Goal: Task Accomplishment & Management: Manage account settings

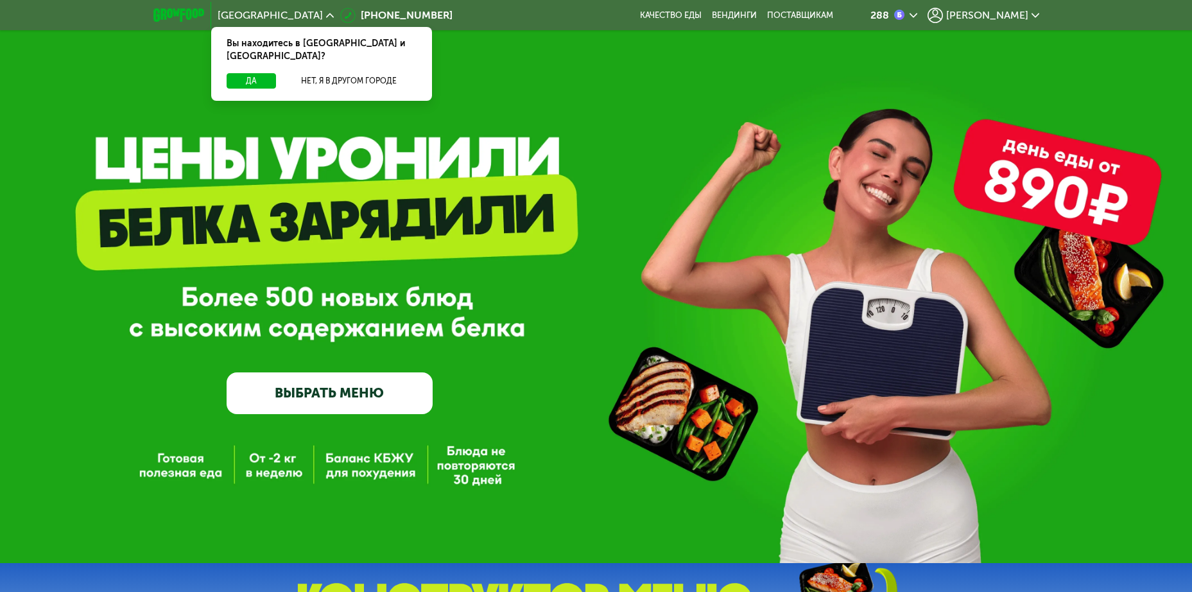
click at [1003, 13] on span "[PERSON_NAME]" at bounding box center [987, 15] width 82 height 10
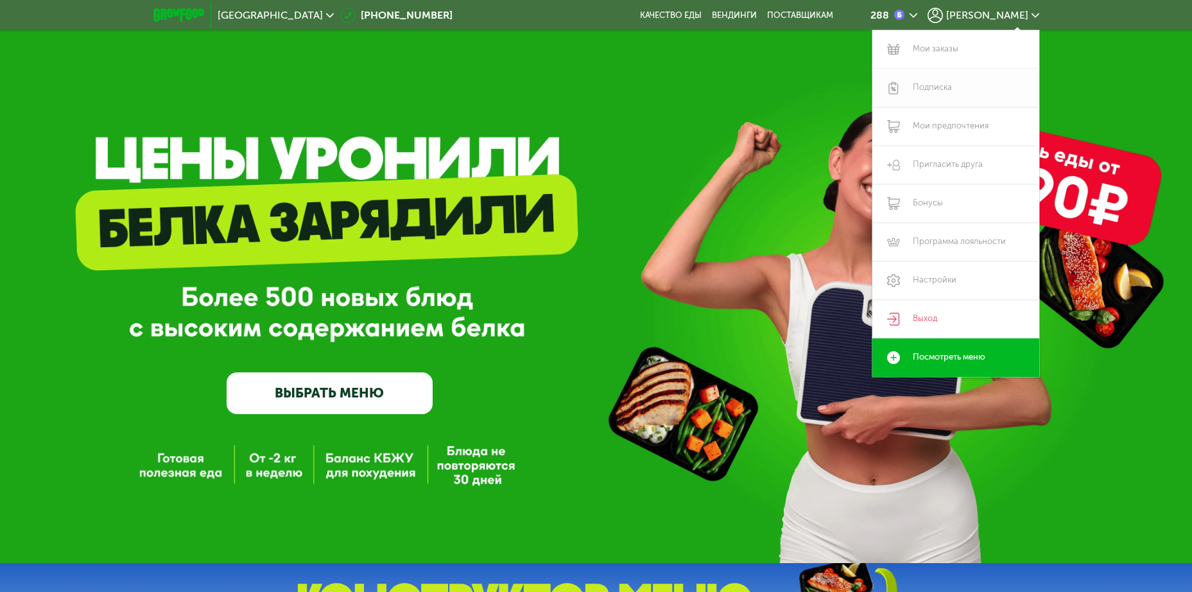
click at [933, 88] on link "Подписка" at bounding box center [955, 88] width 167 height 39
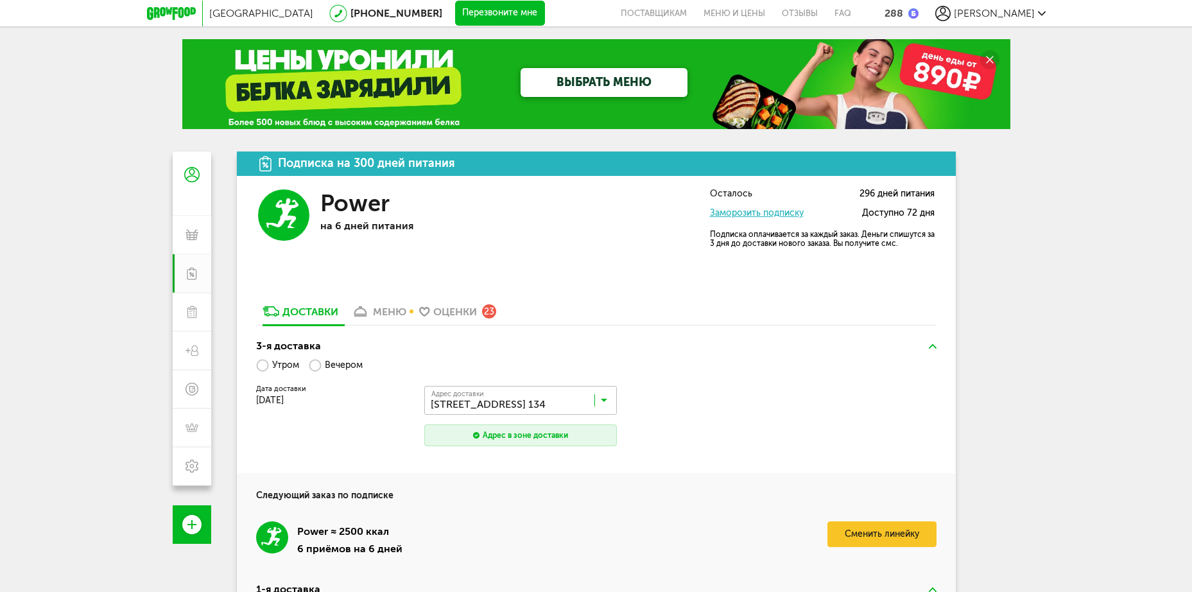
click at [386, 314] on div "меню" at bounding box center [389, 312] width 33 height 12
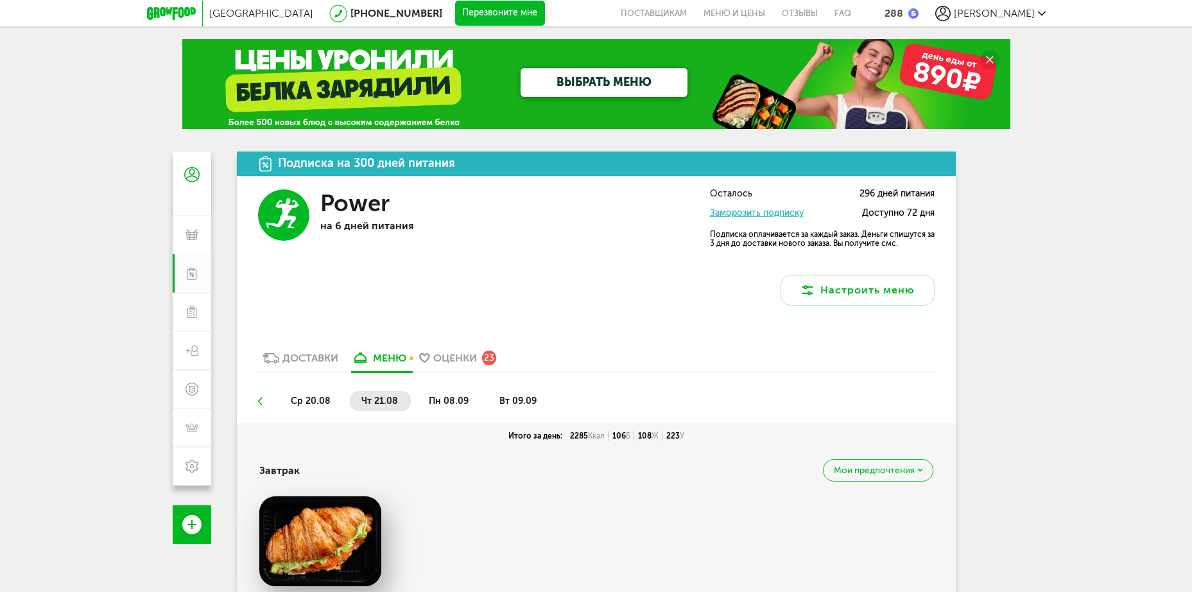
click at [312, 402] on span "ср 20.08" at bounding box center [311, 400] width 40 height 11
click at [387, 396] on span "чт 21.08" at bounding box center [379, 400] width 37 height 11
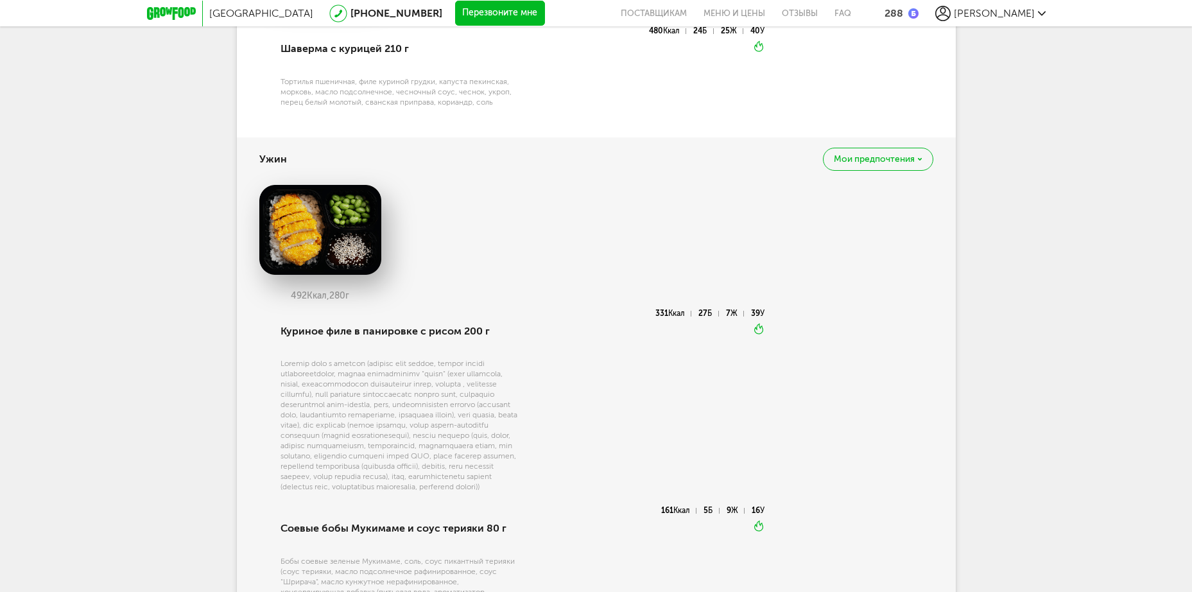
scroll to position [1536, 0]
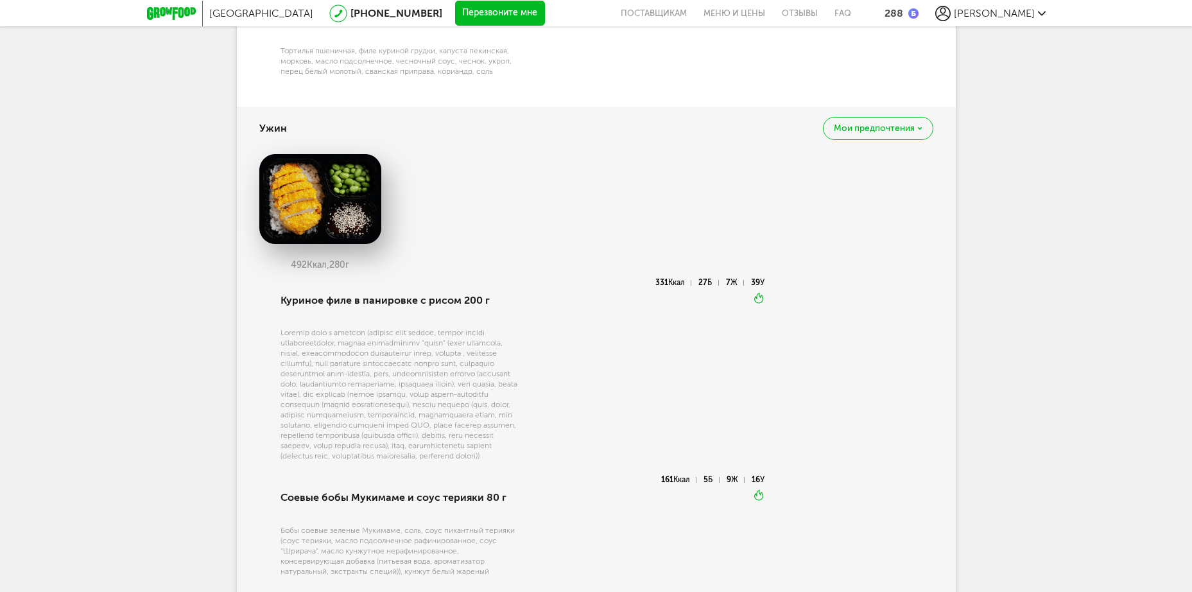
click at [315, 389] on div at bounding box center [400, 393] width 241 height 133
